Goal: Find specific page/section: Find specific page/section

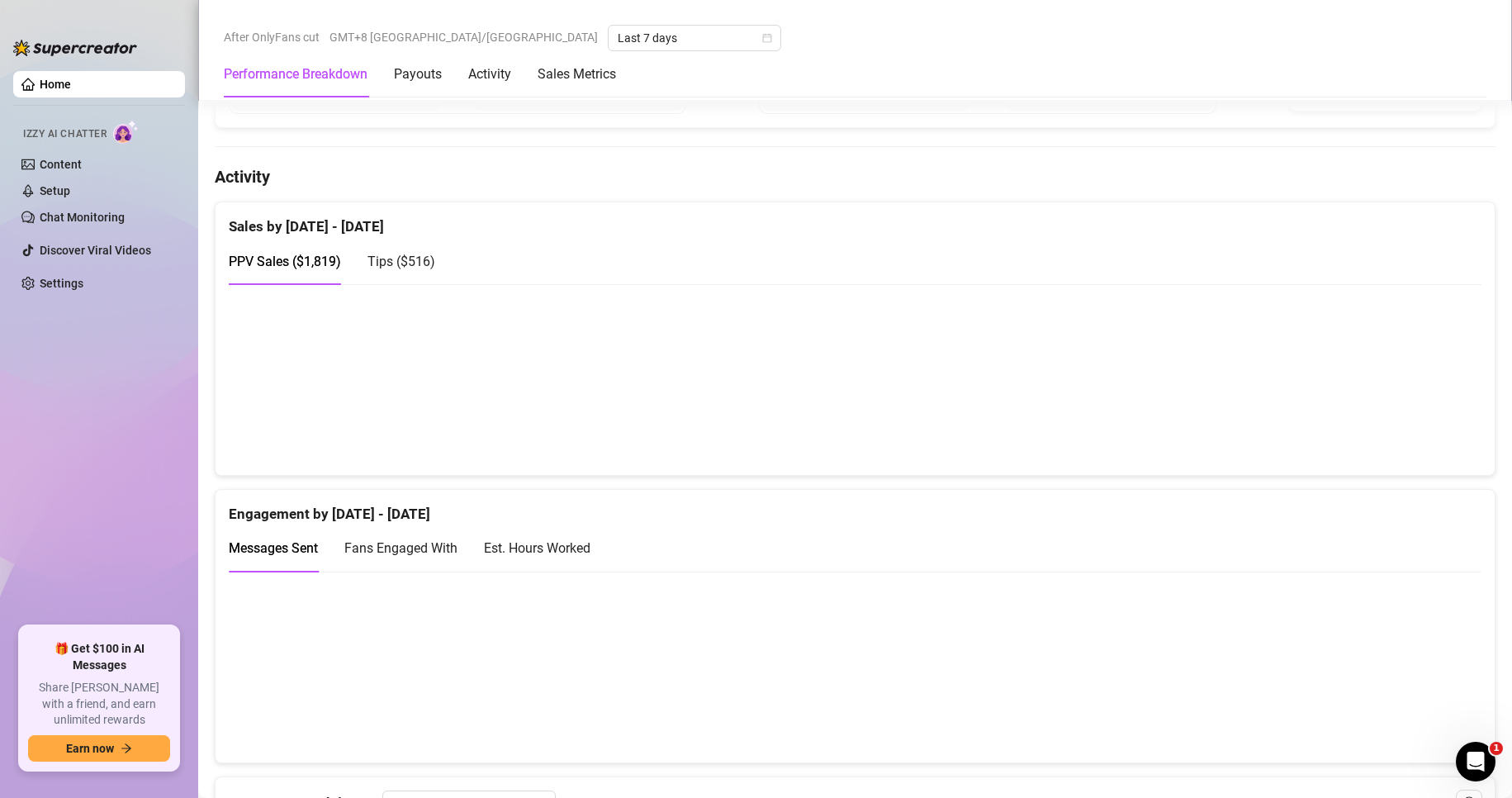
scroll to position [991, 0]
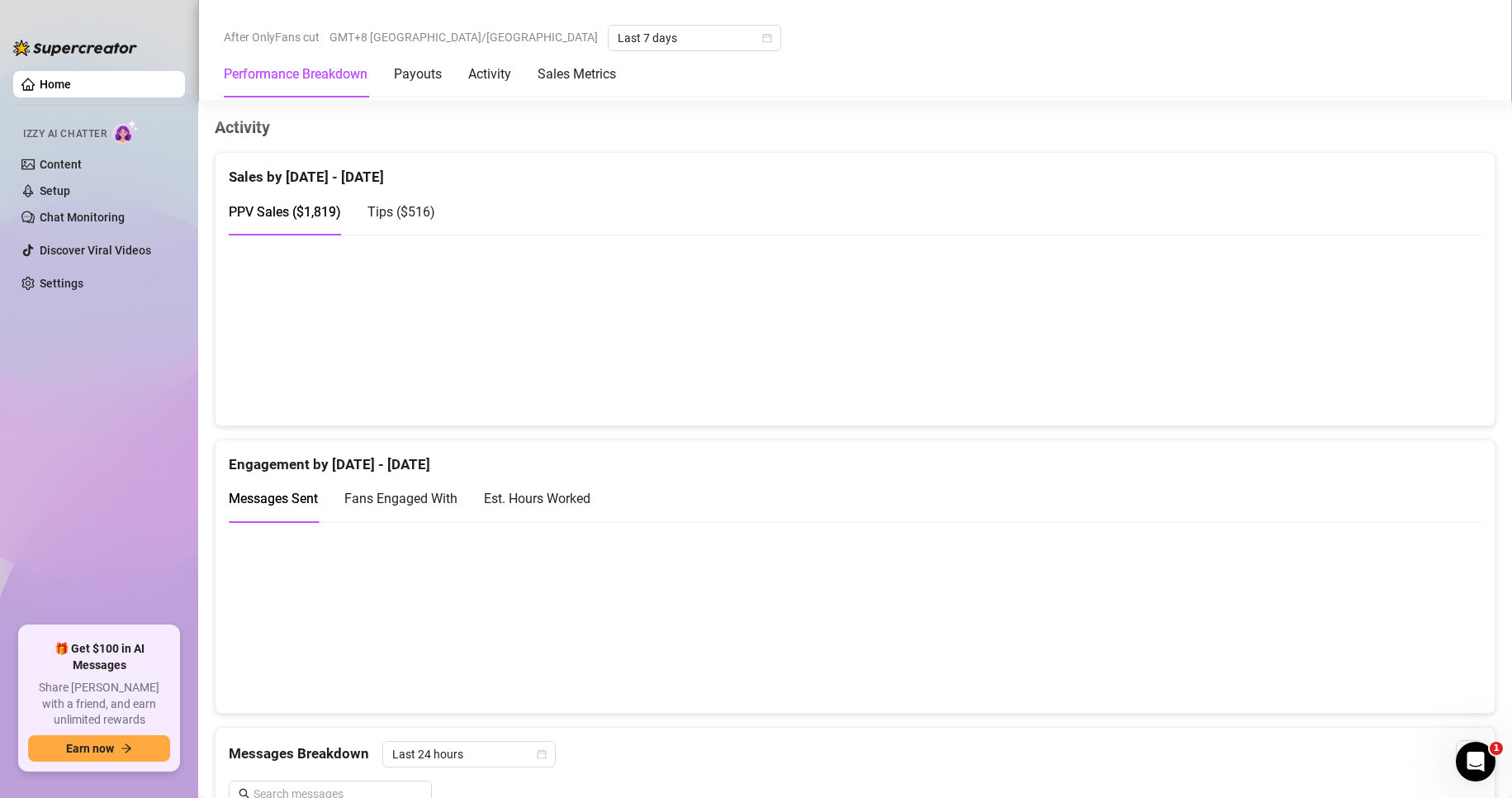
click at [1236, 346] on canvas at bounding box center [847, 329] width 1239 height 166
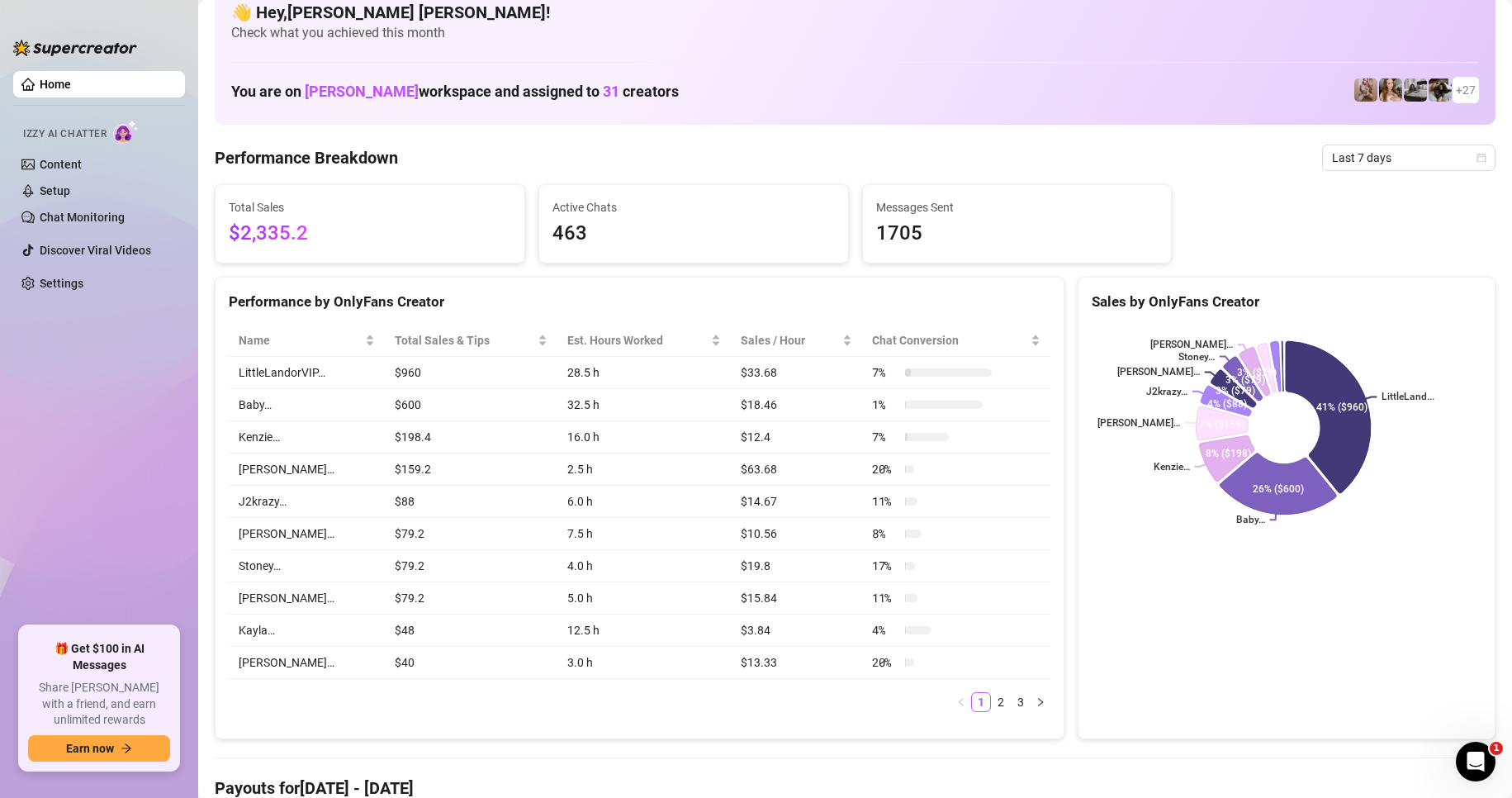
scroll to position [0, 0]
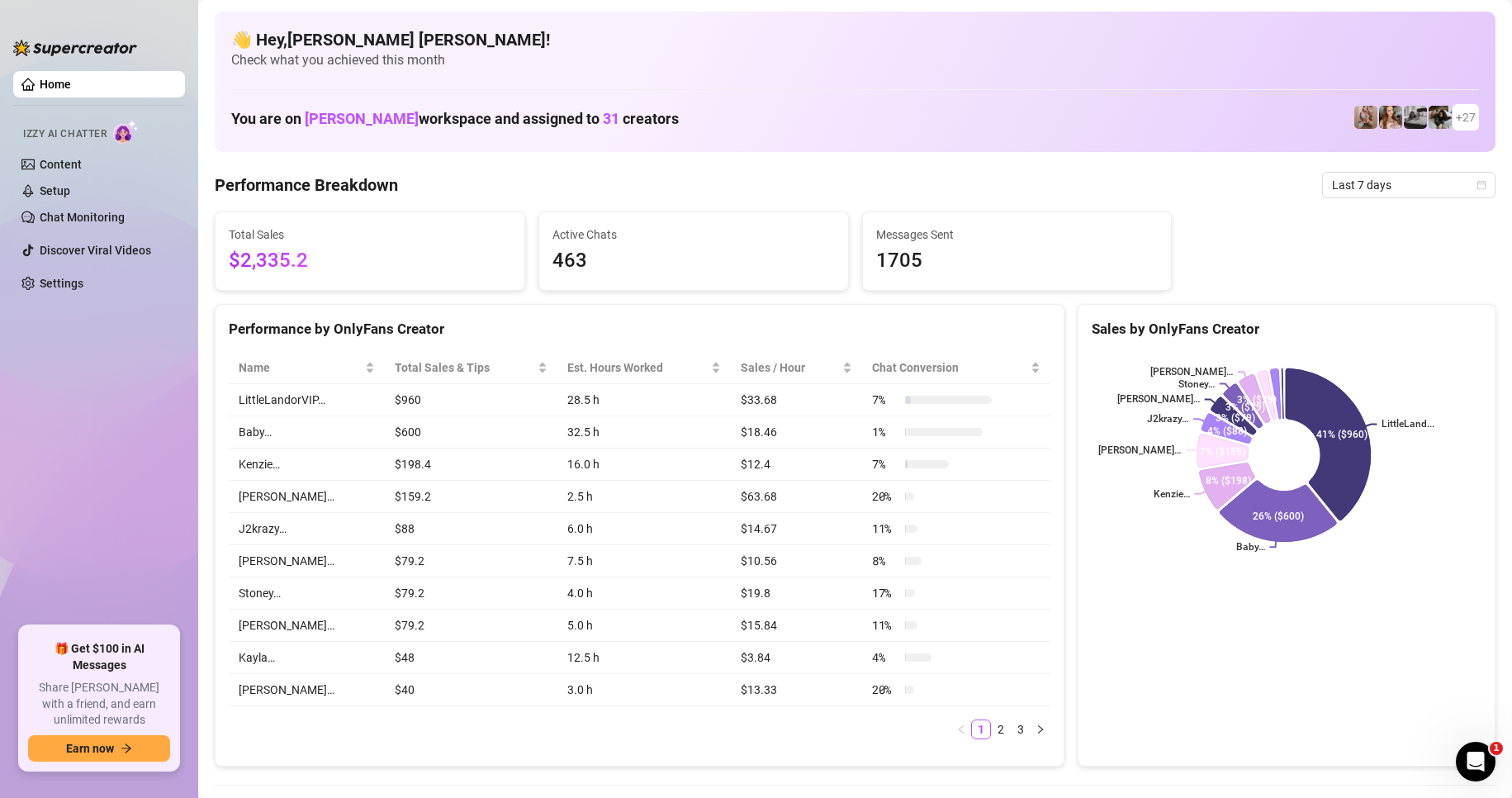
click at [895, 105] on div "You are on [PERSON_NAME] workspace and assigned to 31 creators + 27" at bounding box center [855, 118] width 1248 height 36
click at [272, 254] on span "$2,335.2" at bounding box center [369, 261] width 283 height 31
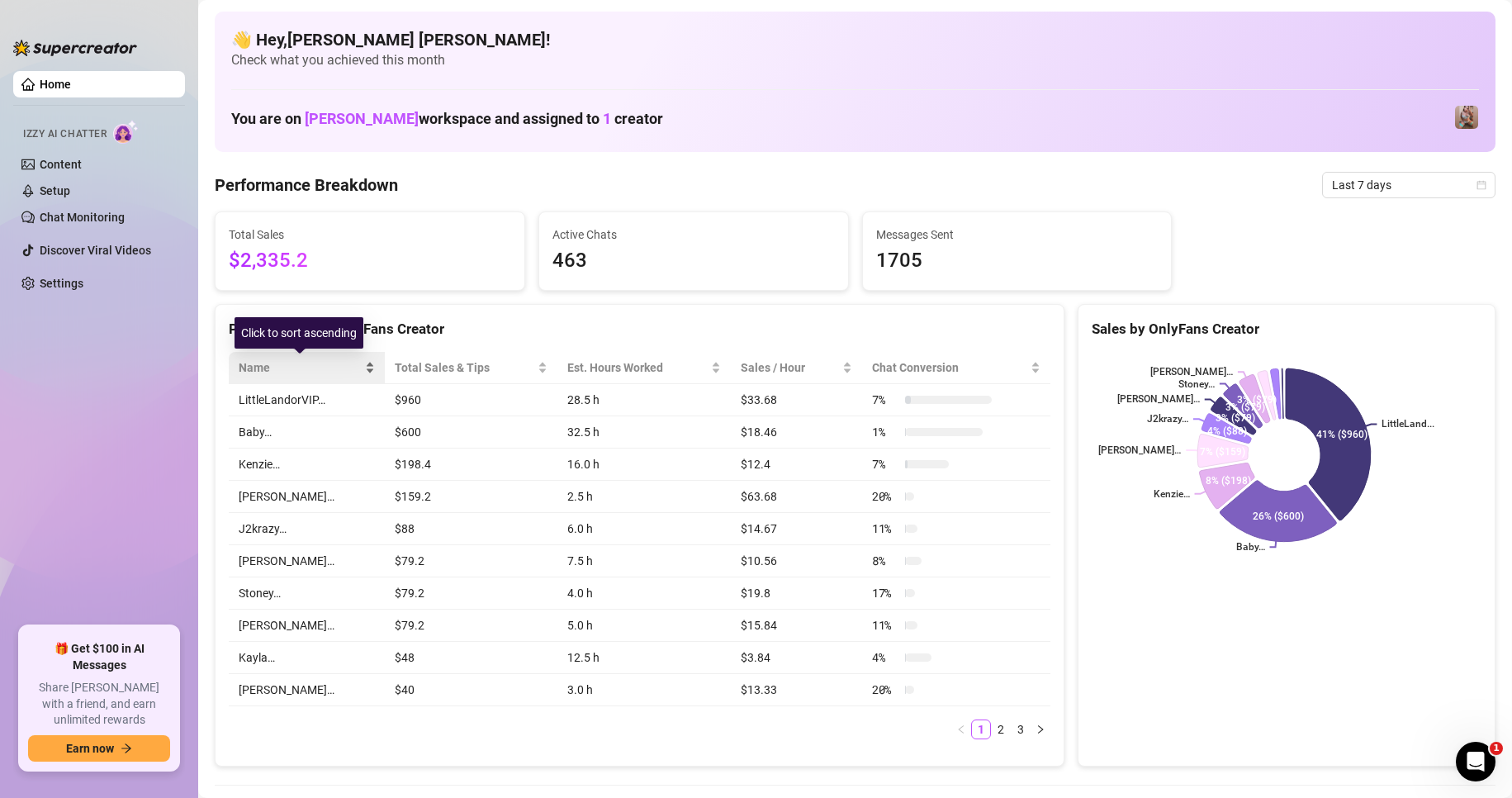
click at [303, 368] on span "Name" at bounding box center [300, 367] width 123 height 18
